Goal: Information Seeking & Learning: Learn about a topic

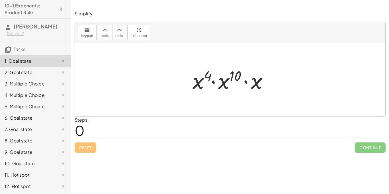
click at [198, 79] on div at bounding box center [232, 79] width 85 height 29
click at [149, 123] on div "Steps: 0" at bounding box center [230, 127] width 311 height 21
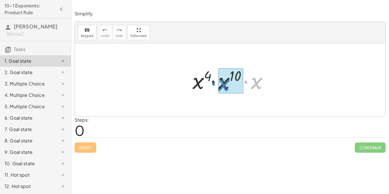
drag, startPoint x: 258, startPoint y: 83, endPoint x: 234, endPoint y: 85, distance: 24.0
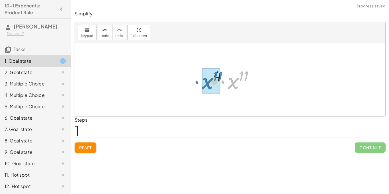
drag, startPoint x: 236, startPoint y: 83, endPoint x: 209, endPoint y: 83, distance: 26.8
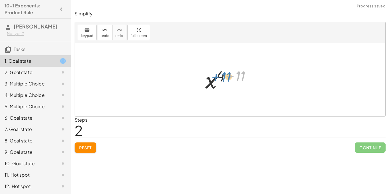
drag, startPoint x: 240, startPoint y: 75, endPoint x: 226, endPoint y: 76, distance: 14.8
click at [226, 76] on div at bounding box center [233, 80] width 60 height 28
click at [231, 77] on div at bounding box center [233, 80] width 60 height 28
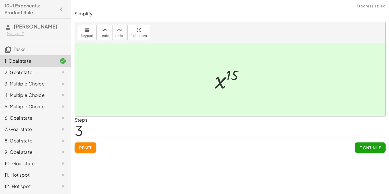
click at [365, 146] on span "Continue" at bounding box center [371, 147] width 22 height 5
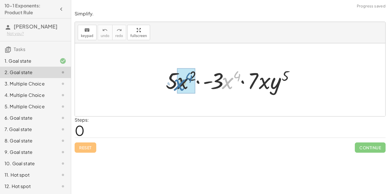
drag, startPoint x: 226, startPoint y: 85, endPoint x: 177, endPoint y: 87, distance: 48.7
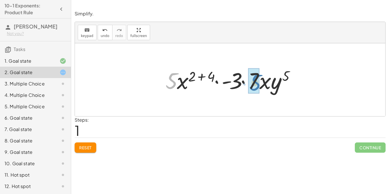
drag, startPoint x: 172, startPoint y: 84, endPoint x: 255, endPoint y: 85, distance: 83.2
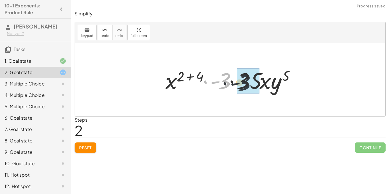
drag, startPoint x: 226, startPoint y: 85, endPoint x: 250, endPoint y: 87, distance: 24.8
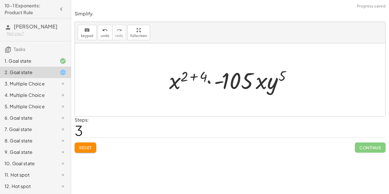
click at [200, 77] on div at bounding box center [232, 79] width 132 height 29
click at [200, 77] on div at bounding box center [232, 79] width 113 height 29
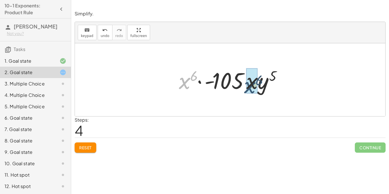
drag, startPoint x: 185, startPoint y: 84, endPoint x: 255, endPoint y: 86, distance: 69.5
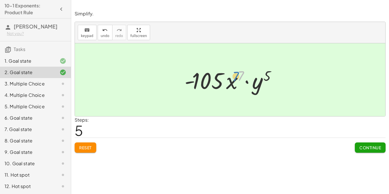
drag, startPoint x: 242, startPoint y: 76, endPoint x: 236, endPoint y: 77, distance: 5.1
click at [236, 77] on div at bounding box center [232, 79] width 101 height 29
click at [366, 148] on span "Continue" at bounding box center [371, 147] width 22 height 5
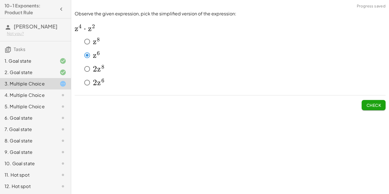
click at [368, 107] on span "Check" at bounding box center [373, 105] width 15 height 5
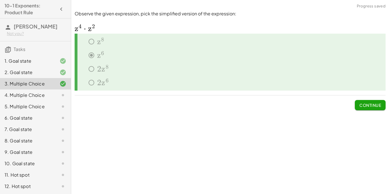
click at [368, 107] on span "Continue" at bounding box center [371, 105] width 22 height 5
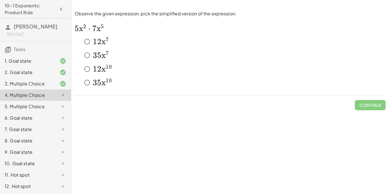
click at [104, 84] on span "x" at bounding box center [103, 83] width 4 height 10
click at [368, 103] on span "Check" at bounding box center [373, 105] width 15 height 5
click at [364, 101] on button "Check" at bounding box center [374, 105] width 24 height 10
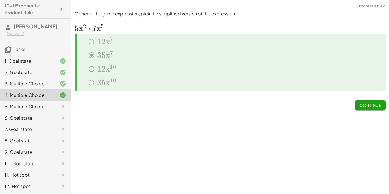
click at [364, 101] on button "Continue" at bounding box center [370, 105] width 31 height 10
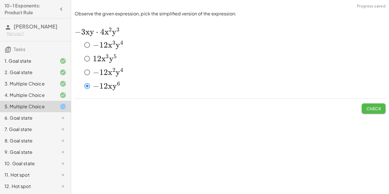
click at [370, 105] on button "Check" at bounding box center [374, 108] width 24 height 10
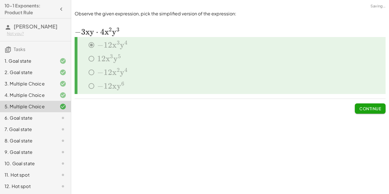
click at [370, 105] on button "Continue" at bounding box center [370, 108] width 31 height 10
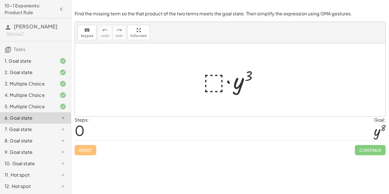
click at [219, 83] on div at bounding box center [232, 79] width 64 height 29
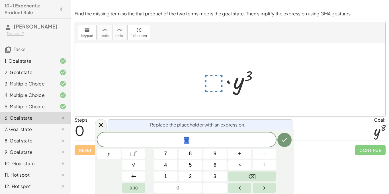
scroll to position [1, 0]
click at [133, 154] on span "⬚" at bounding box center [132, 154] width 5 height 6
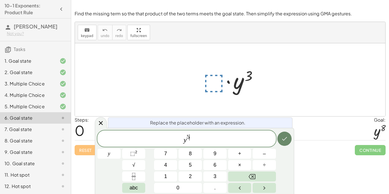
click at [290, 140] on button "Done" at bounding box center [284, 139] width 14 height 14
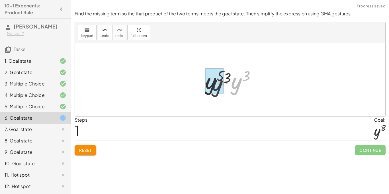
drag, startPoint x: 234, startPoint y: 81, endPoint x: 213, endPoint y: 83, distance: 21.7
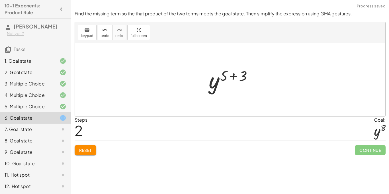
click at [232, 77] on div at bounding box center [232, 80] width 53 height 28
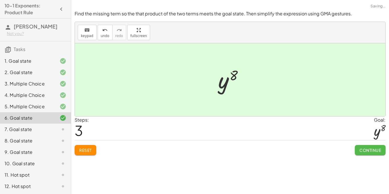
click at [370, 150] on span "Continue" at bounding box center [371, 150] width 22 height 5
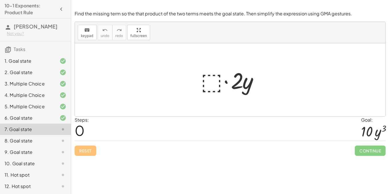
click at [210, 87] on div at bounding box center [232, 79] width 69 height 29
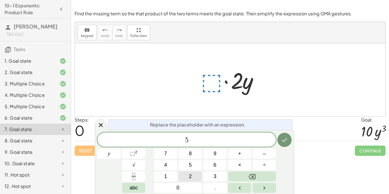
scroll to position [1, 0]
click at [135, 150] on sup "2" at bounding box center [136, 152] width 2 height 4
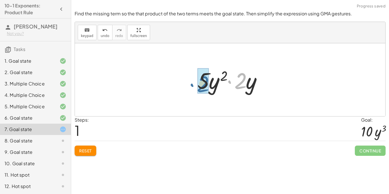
drag, startPoint x: 243, startPoint y: 86, endPoint x: 203, endPoint y: 89, distance: 39.7
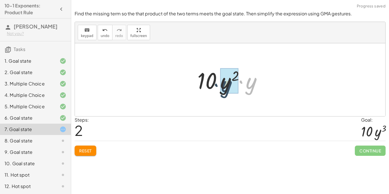
drag, startPoint x: 252, startPoint y: 80, endPoint x: 226, endPoint y: 83, distance: 26.4
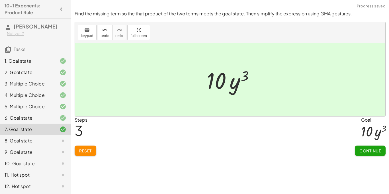
click at [376, 153] on span "Continue" at bounding box center [371, 150] width 22 height 5
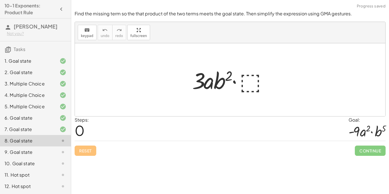
click at [272, 76] on div at bounding box center [232, 79] width 86 height 29
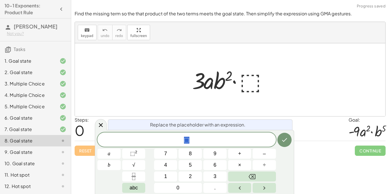
scroll to position [2, 0]
click at [248, 79] on div at bounding box center [232, 79] width 86 height 29
click at [217, 142] on span "⬚" at bounding box center [186, 140] width 179 height 8
click at [217, 142] on span "⬚ ​" at bounding box center [186, 140] width 179 height 8
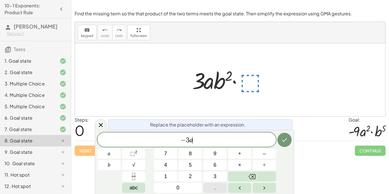
scroll to position [3, 0]
click at [129, 154] on button "⬚ 2" at bounding box center [133, 154] width 23 height 10
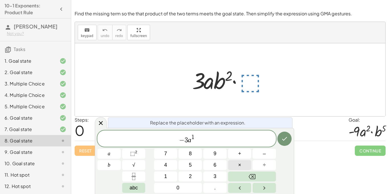
click at [240, 163] on span "×" at bounding box center [239, 165] width 3 height 8
click at [141, 150] on button "⬚ 2" at bounding box center [133, 154] width 23 height 10
click at [284, 140] on icon "Done" at bounding box center [284, 139] width 5 height 4
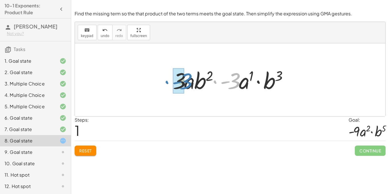
drag, startPoint x: 235, startPoint y: 81, endPoint x: 187, endPoint y: 81, distance: 48.7
click at [187, 81] on div at bounding box center [232, 79] width 124 height 29
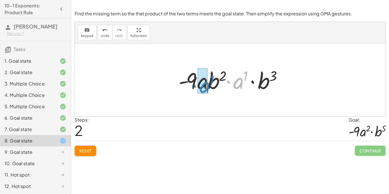
drag, startPoint x: 239, startPoint y: 83, endPoint x: 205, endPoint y: 87, distance: 33.9
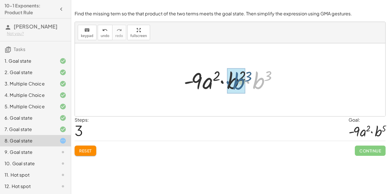
drag, startPoint x: 259, startPoint y: 79, endPoint x: 237, endPoint y: 79, distance: 21.9
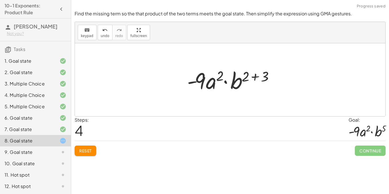
click at [249, 75] on div at bounding box center [232, 79] width 96 height 29
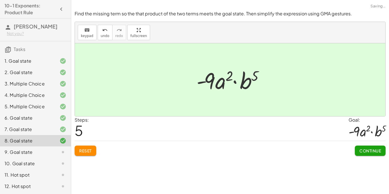
click at [360, 152] on span "Continue" at bounding box center [371, 150] width 22 height 5
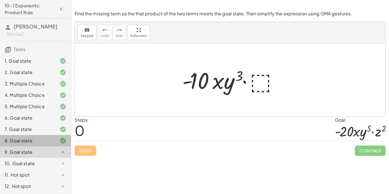
click at [47, 138] on div "8. Goal state" at bounding box center [28, 140] width 46 height 7
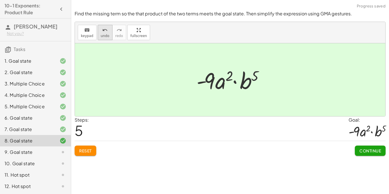
click at [105, 27] on icon "undo" at bounding box center [104, 30] width 5 height 7
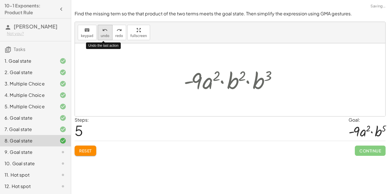
click at [105, 27] on icon "undo" at bounding box center [104, 30] width 5 height 7
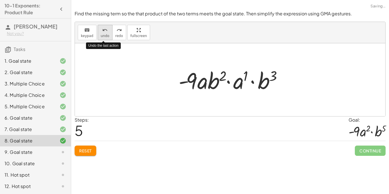
click at [105, 27] on icon "undo" at bounding box center [104, 30] width 5 height 7
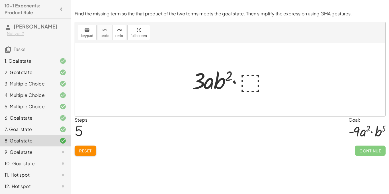
click at [47, 154] on div "9. Goal state" at bounding box center [28, 152] width 46 height 7
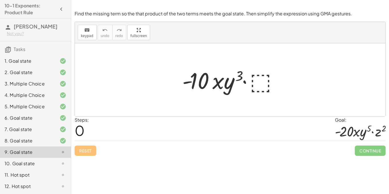
click at [261, 81] on div at bounding box center [232, 79] width 106 height 29
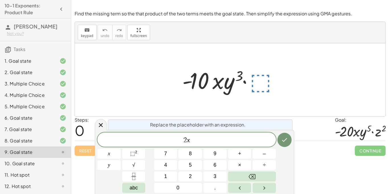
scroll to position [4, 0]
click at [131, 150] on span "⬚ 2" at bounding box center [133, 154] width 7 height 8
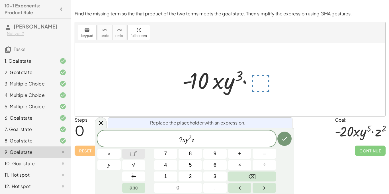
click at [133, 150] on span "⬚ 2" at bounding box center [133, 154] width 7 height 8
click at [282, 142] on icon "Done" at bounding box center [284, 138] width 7 height 7
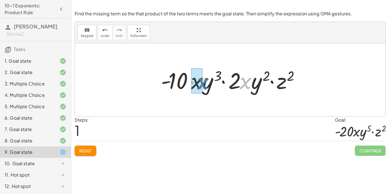
drag, startPoint x: 244, startPoint y: 79, endPoint x: 201, endPoint y: 80, distance: 42.7
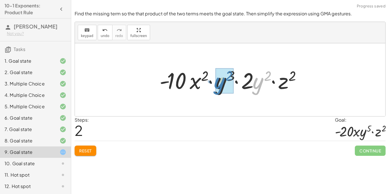
drag, startPoint x: 258, startPoint y: 84, endPoint x: 220, endPoint y: 83, distance: 38.2
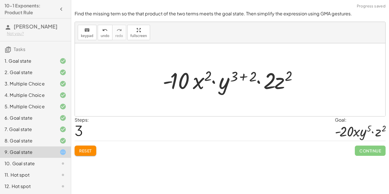
click at [244, 77] on div at bounding box center [232, 79] width 145 height 29
click at [244, 77] on div at bounding box center [233, 79] width 126 height 29
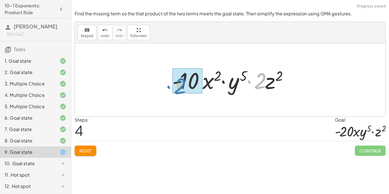
drag, startPoint x: 260, startPoint y: 84, endPoint x: 185, endPoint y: 89, distance: 75.6
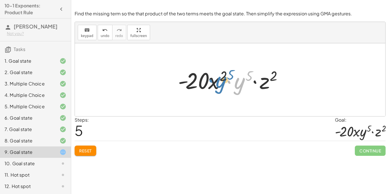
drag, startPoint x: 241, startPoint y: 79, endPoint x: 222, endPoint y: 77, distance: 18.6
click at [222, 77] on div at bounding box center [232, 79] width 114 height 29
drag, startPoint x: 277, startPoint y: 75, endPoint x: 224, endPoint y: 75, distance: 52.1
click at [224, 75] on div at bounding box center [232, 79] width 114 height 29
click at [83, 150] on span "Reset" at bounding box center [85, 150] width 13 height 5
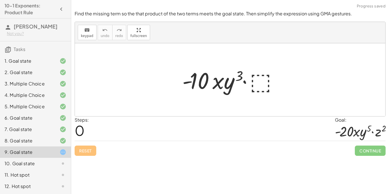
click at [262, 81] on div at bounding box center [232, 79] width 106 height 29
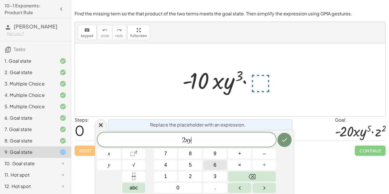
scroll to position [5, 0]
click at [134, 152] on span "⬚" at bounding box center [132, 154] width 5 height 6
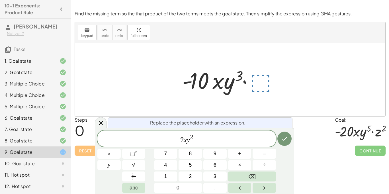
click at [213, 143] on span "2 x y 2 ​" at bounding box center [186, 139] width 179 height 10
click at [241, 166] on span "×" at bounding box center [239, 165] width 3 height 8
click at [130, 155] on span "⬚" at bounding box center [132, 154] width 5 height 6
click at [285, 139] on icon "Done" at bounding box center [284, 139] width 5 height 4
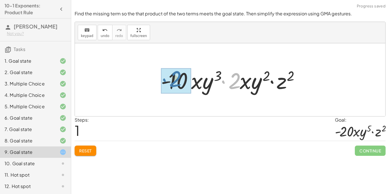
drag, startPoint x: 232, startPoint y: 86, endPoint x: 173, endPoint y: 84, distance: 59.6
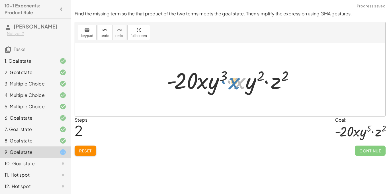
drag, startPoint x: 240, startPoint y: 84, endPoint x: 234, endPoint y: 84, distance: 6.0
click at [234, 84] on div at bounding box center [232, 79] width 137 height 29
click at [92, 150] on button "Reset" at bounding box center [86, 151] width 22 height 10
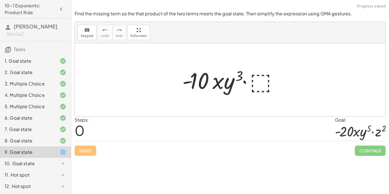
click at [261, 83] on div at bounding box center [232, 79] width 106 height 29
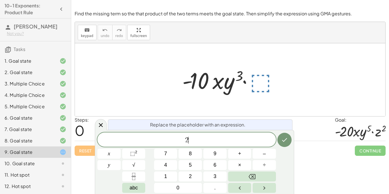
scroll to position [6, 0]
click at [136, 154] on sup "2" at bounding box center [136, 152] width 2 height 4
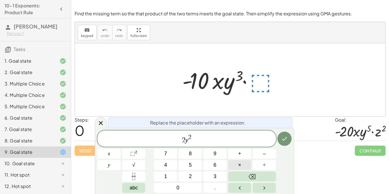
click at [243, 164] on button "×" at bounding box center [239, 165] width 23 height 10
click at [132, 153] on span "⬚" at bounding box center [132, 154] width 5 height 6
click at [288, 142] on button "Done" at bounding box center [284, 139] width 14 height 14
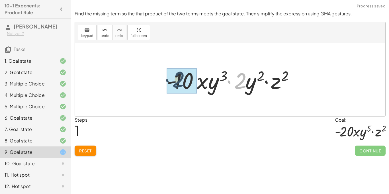
drag, startPoint x: 242, startPoint y: 78, endPoint x: 177, endPoint y: 77, distance: 64.7
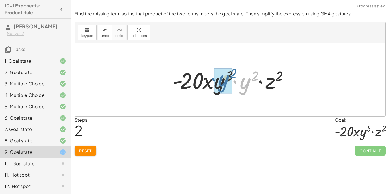
drag, startPoint x: 246, startPoint y: 82, endPoint x: 225, endPoint y: 79, distance: 21.5
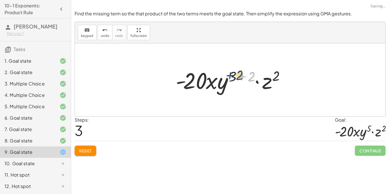
drag, startPoint x: 250, startPoint y: 78, endPoint x: 237, endPoint y: 77, distance: 13.2
click at [237, 77] on div at bounding box center [232, 79] width 119 height 29
drag, startPoint x: 251, startPoint y: 75, endPoint x: 234, endPoint y: 74, distance: 16.8
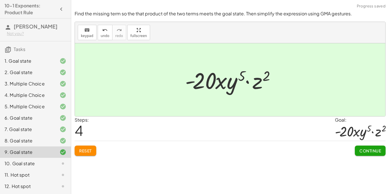
click at [363, 150] on span "Continue" at bounding box center [371, 150] width 22 height 5
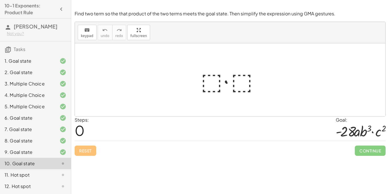
click at [217, 74] on div at bounding box center [232, 79] width 69 height 29
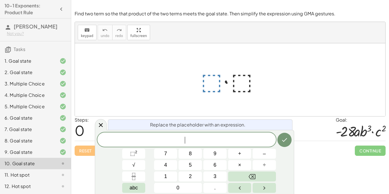
click at [29, 169] on div "9. Goal state" at bounding box center [35, 174] width 71 height 11
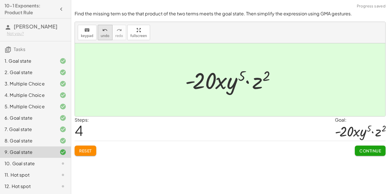
click at [102, 28] on icon "undo" at bounding box center [104, 30] width 5 height 7
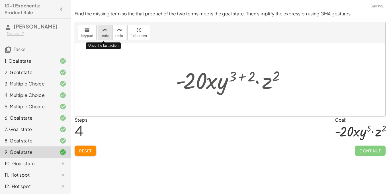
click at [102, 28] on icon "undo" at bounding box center [104, 30] width 5 height 7
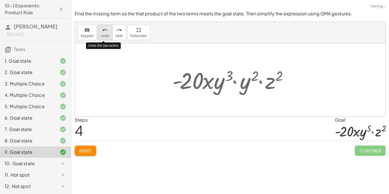
click at [102, 28] on icon "undo" at bounding box center [104, 30] width 5 height 7
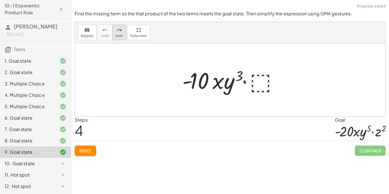
click at [119, 33] on icon "redo" at bounding box center [119, 30] width 5 height 7
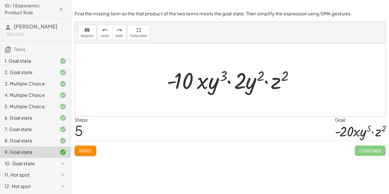
click at [50, 164] on div at bounding box center [58, 163] width 16 height 7
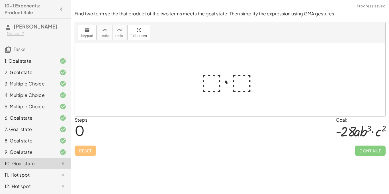
click at [217, 77] on div at bounding box center [232, 79] width 69 height 29
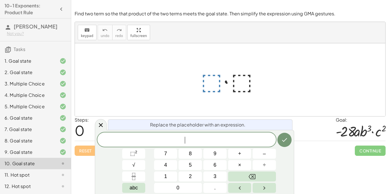
scroll to position [7, 0]
click at [139, 150] on button "⬚ 2" at bounding box center [133, 154] width 23 height 10
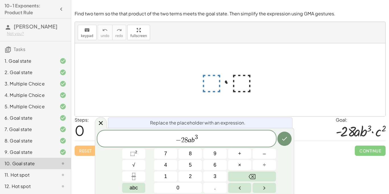
click at [177, 149] on div at bounding box center [165, 154] width 23 height 10
click at [288, 135] on button "Done" at bounding box center [284, 139] width 14 height 14
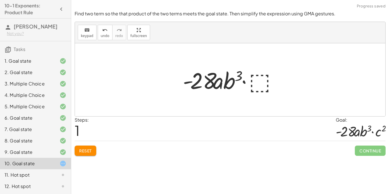
click at [252, 83] on div at bounding box center [232, 79] width 105 height 29
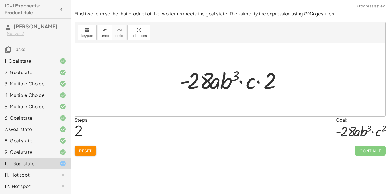
click at [269, 80] on div at bounding box center [232, 79] width 111 height 29
click at [105, 36] on span "undo" at bounding box center [105, 36] width 9 height 4
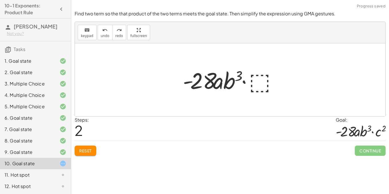
click at [254, 91] on div at bounding box center [232, 79] width 105 height 29
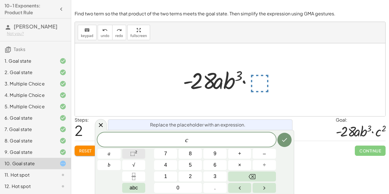
click at [138, 152] on button "⬚ 2" at bounding box center [133, 154] width 23 height 10
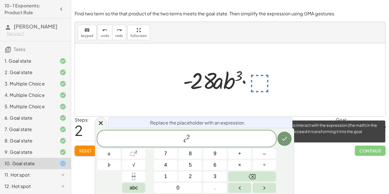
click at [376, 150] on span "Continue" at bounding box center [370, 151] width 31 height 10
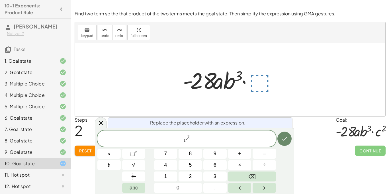
click at [281, 142] on icon "Done" at bounding box center [284, 138] width 7 height 7
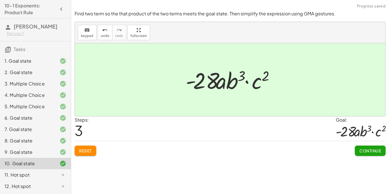
click at [370, 150] on span "Continue" at bounding box center [371, 150] width 22 height 5
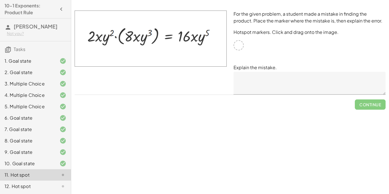
click at [194, 37] on img at bounding box center [151, 39] width 152 height 56
click at [237, 43] on div at bounding box center [239, 45] width 10 height 10
click at [244, 48] on div "For the given problem, a student made a mistake in finding the product. Place t…" at bounding box center [309, 52] width 159 height 91
click at [22, 181] on div "10. Goal state" at bounding box center [35, 186] width 71 height 11
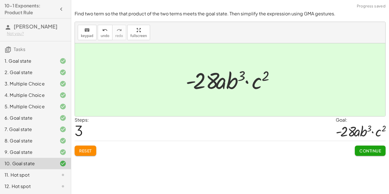
click at [24, 171] on div "11. Hot spot" at bounding box center [35, 174] width 71 height 11
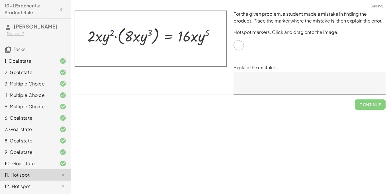
click at [155, 40] on img at bounding box center [151, 39] width 152 height 56
click at [134, 37] on img at bounding box center [151, 39] width 152 height 56
click at [101, 37] on img at bounding box center [151, 39] width 152 height 56
click at [243, 46] on div at bounding box center [239, 45] width 10 height 10
click at [255, 89] on textarea at bounding box center [310, 83] width 152 height 23
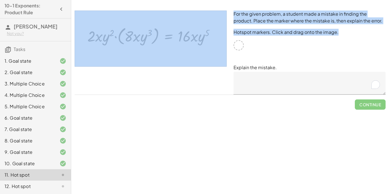
drag, startPoint x: 236, startPoint y: 46, endPoint x: 205, endPoint y: 36, distance: 32.5
click at [205, 36] on div "For the given problem, a student made a mistake in finding the product. Place t…" at bounding box center [230, 52] width 318 height 91
click at [205, 36] on img at bounding box center [151, 39] width 152 height 56
click at [246, 85] on textarea "To enrich screen reader interactions, please activate Accessibility in Grammarl…" at bounding box center [310, 83] width 152 height 23
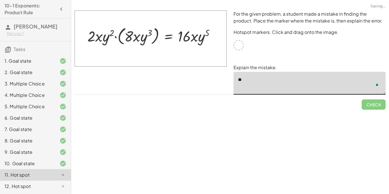
type textarea "*"
type textarea "**********"
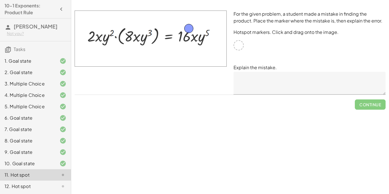
drag, startPoint x: 240, startPoint y: 47, endPoint x: 191, endPoint y: 30, distance: 51.8
click at [284, 82] on textarea at bounding box center [310, 83] width 152 height 23
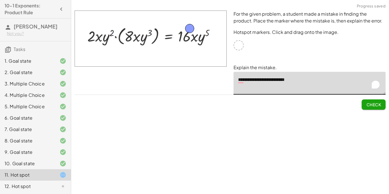
type textarea "**********"
click at [379, 104] on span "Check" at bounding box center [373, 104] width 15 height 5
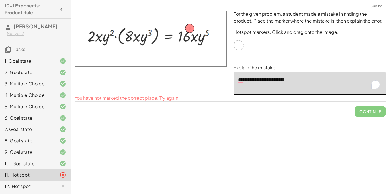
click at [293, 81] on textarea "**********" at bounding box center [310, 83] width 152 height 23
click at [307, 90] on textarea "**********" at bounding box center [310, 83] width 152 height 23
drag, startPoint x: 188, startPoint y: 27, endPoint x: 193, endPoint y: 28, distance: 5.2
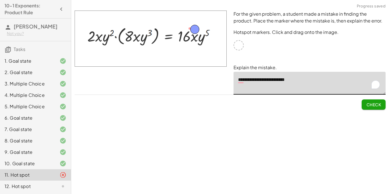
click at [381, 103] on button "Check" at bounding box center [374, 104] width 24 height 10
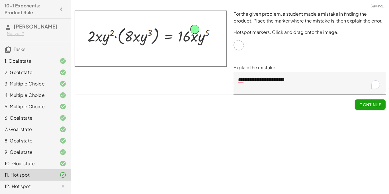
click at [381, 103] on span "Continue" at bounding box center [371, 104] width 22 height 5
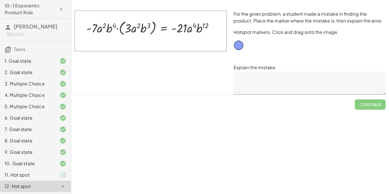
click at [261, 90] on textarea at bounding box center [310, 83] width 152 height 23
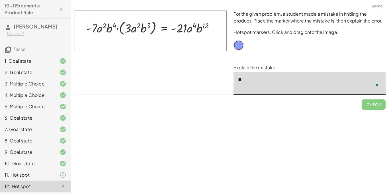
type textarea "*"
drag, startPoint x: 239, startPoint y: 44, endPoint x: 153, endPoint y: 30, distance: 87.1
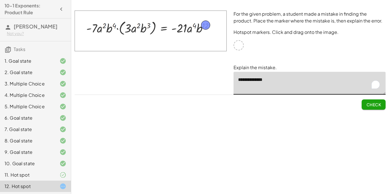
drag, startPoint x: 153, startPoint y: 27, endPoint x: 206, endPoint y: 21, distance: 53.4
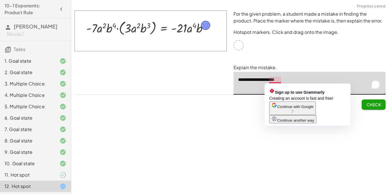
click at [277, 79] on textarea "**********" at bounding box center [310, 83] width 152 height 23
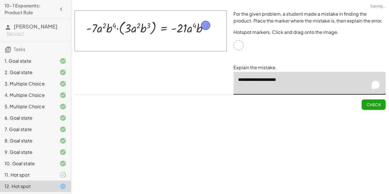
type textarea "**********"
click at [375, 102] on span "Check" at bounding box center [373, 104] width 15 height 5
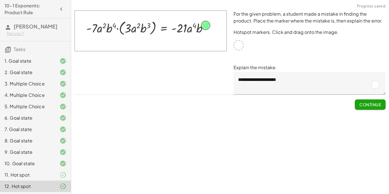
click at [375, 102] on span "Continue" at bounding box center [371, 104] width 22 height 5
